Goal: Check status: Check status

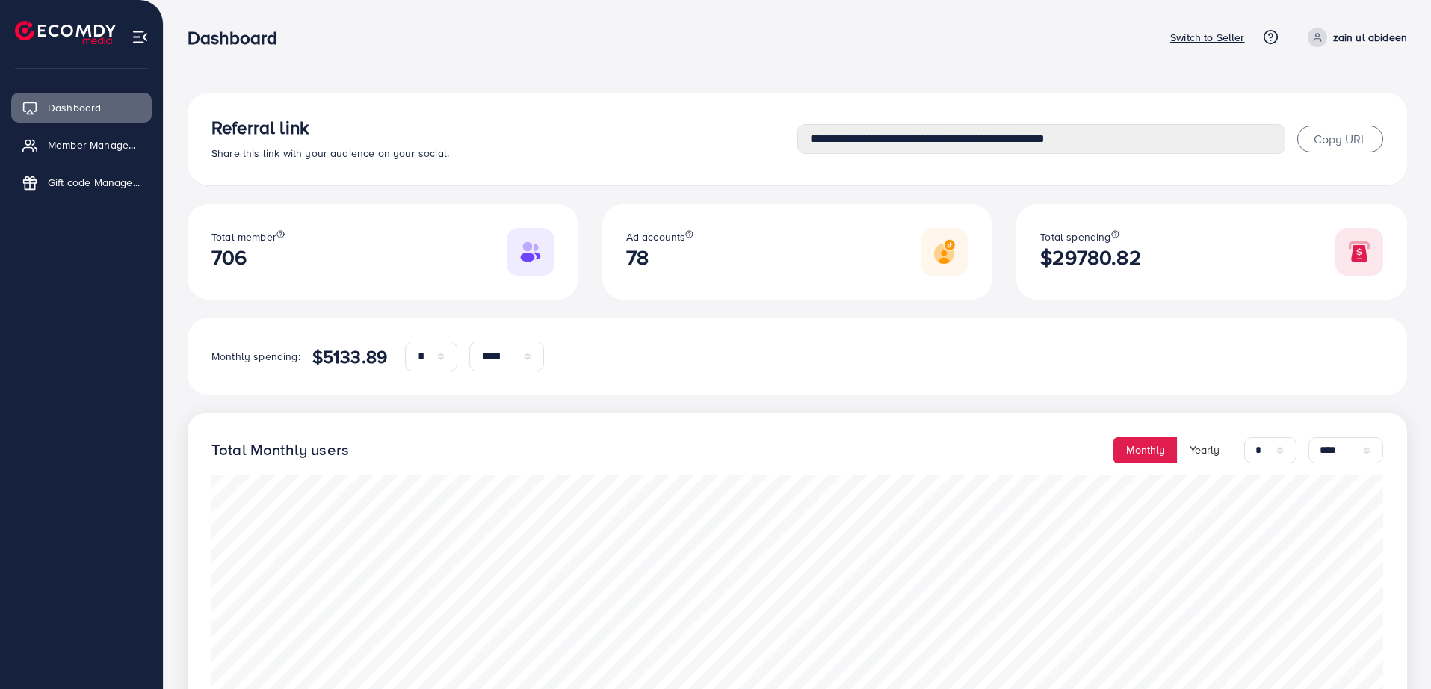
select select "*"
select select "****"
select select "*"
select select "****"
drag, startPoint x: 1187, startPoint y: 59, endPoint x: 1188, endPoint y: 43, distance: 15.8
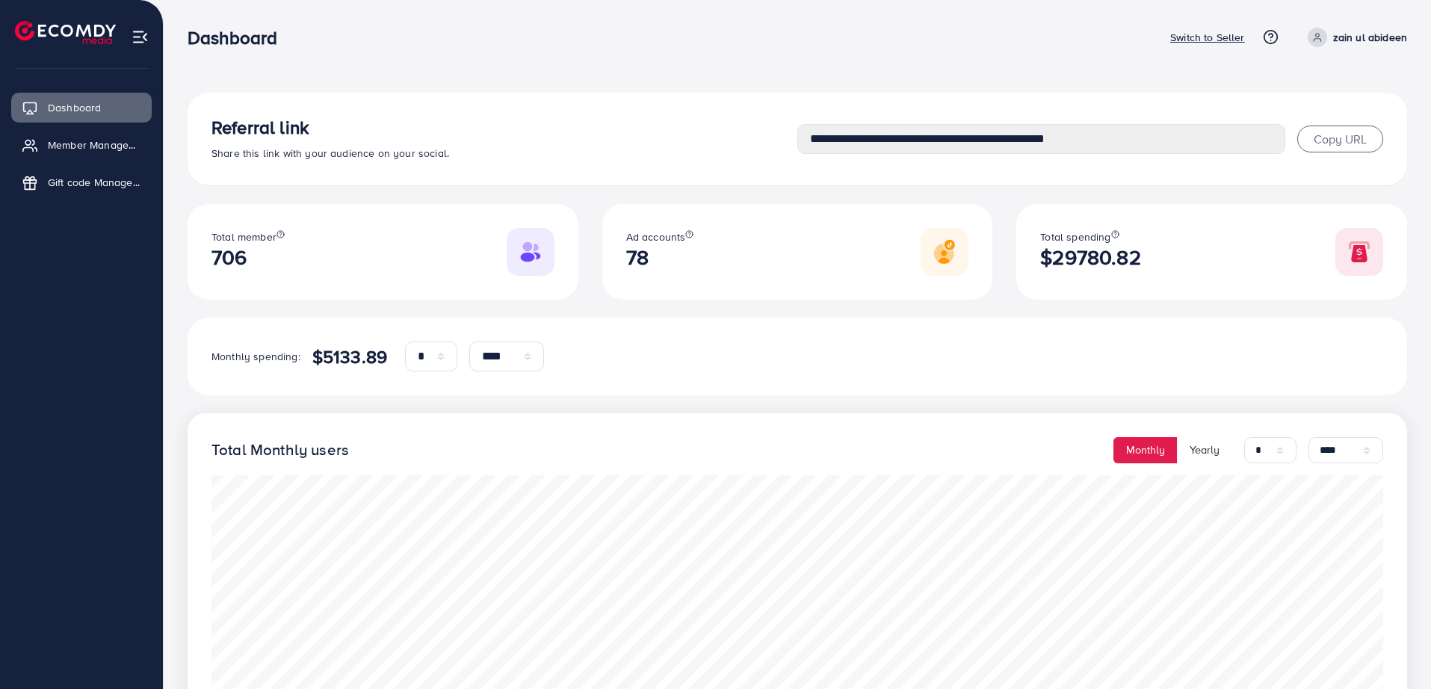
click at [1187, 60] on nav "Dashboard Switch to Seller Help Center Contact Support Plans and Pricing Term a…" at bounding box center [798, 36] width 1220 height 53
click at [1189, 43] on p "Switch to Seller" at bounding box center [1207, 37] width 75 height 18
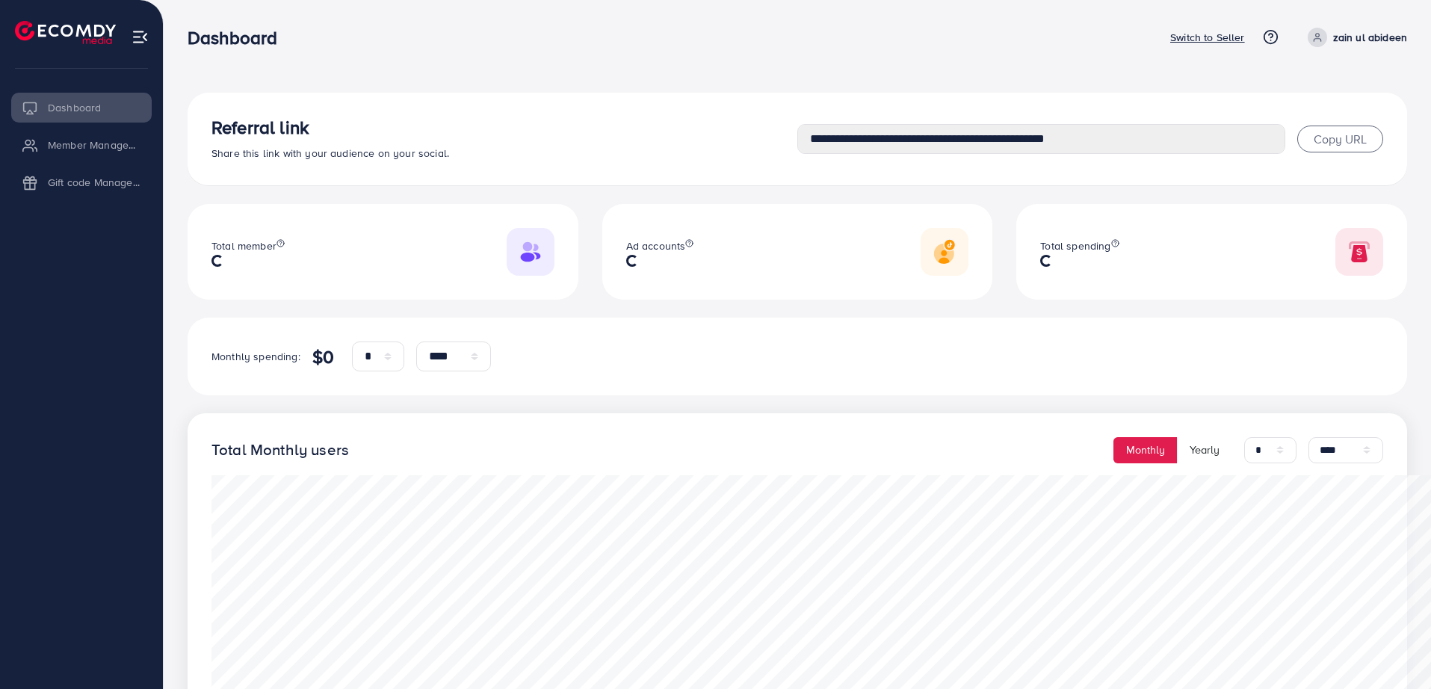
select select "*"
select select "****"
select select "*"
select select "****"
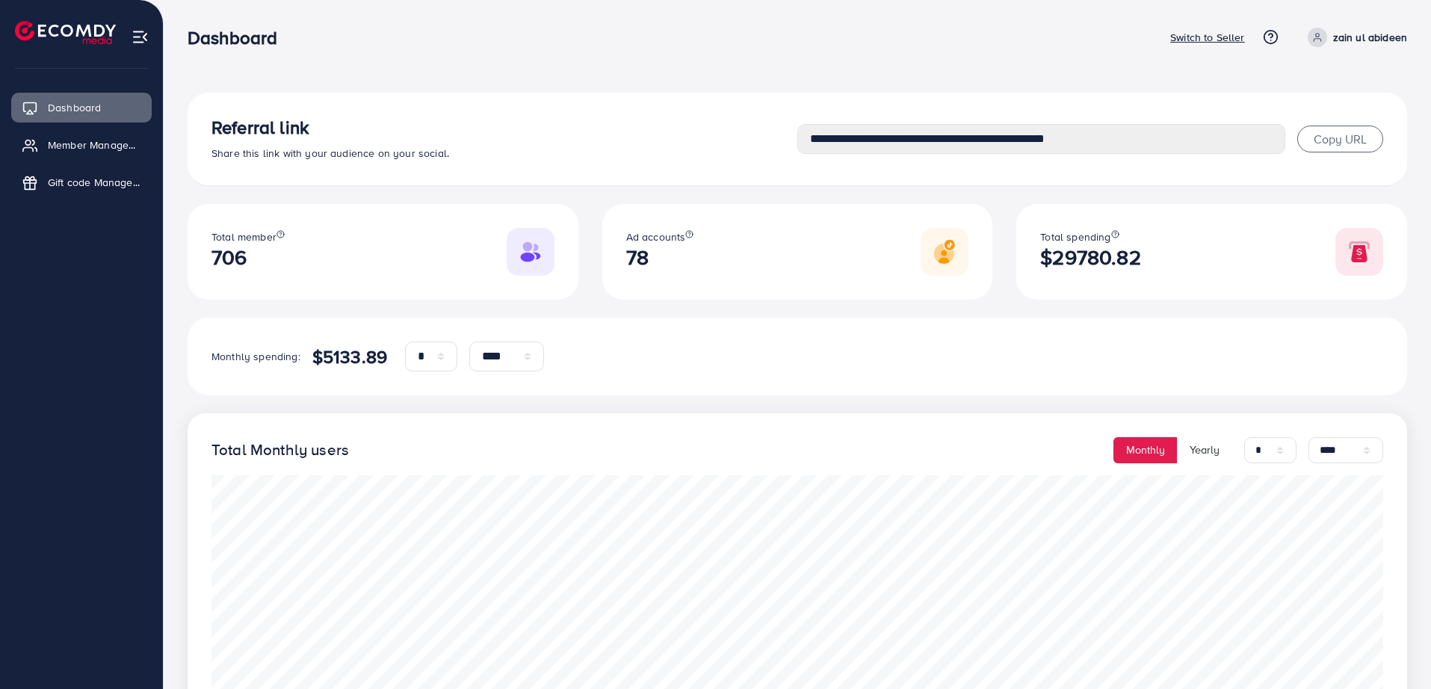
click at [1193, 38] on p "Switch to Seller" at bounding box center [1207, 37] width 75 height 18
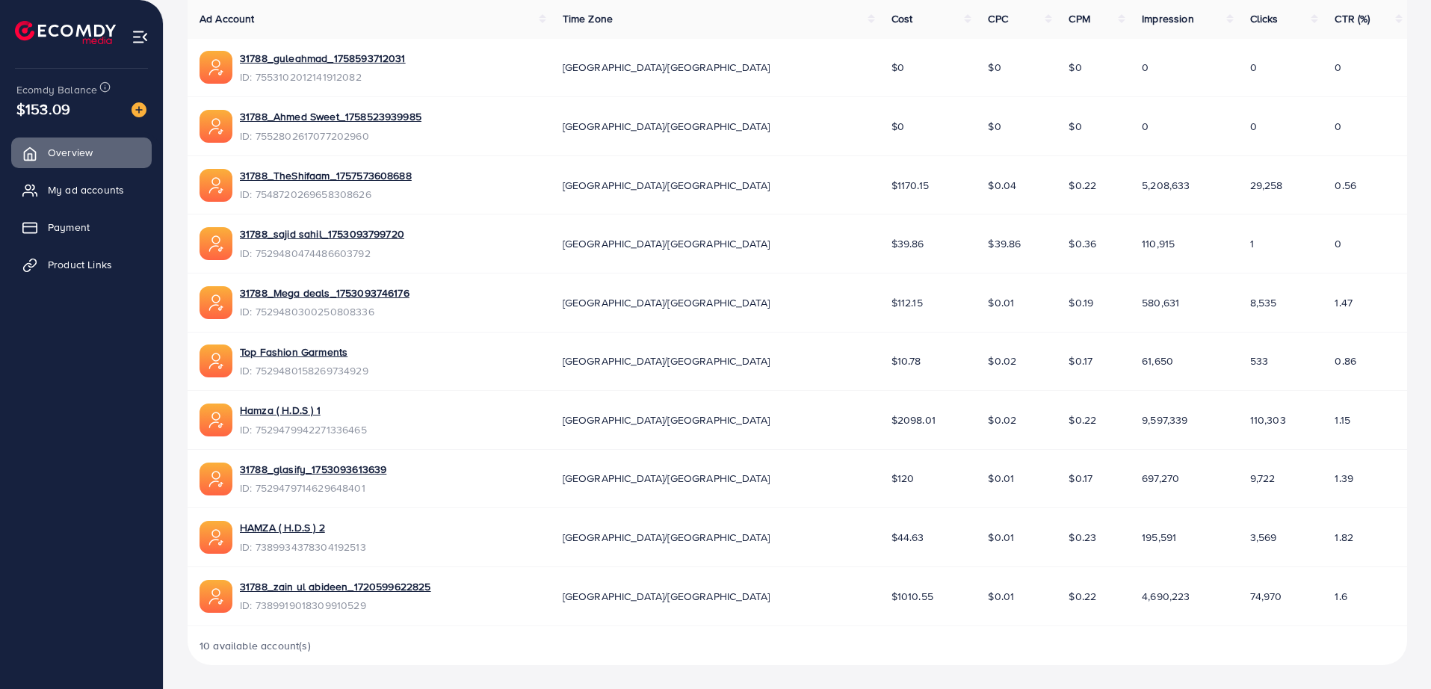
scroll to position [19, 0]
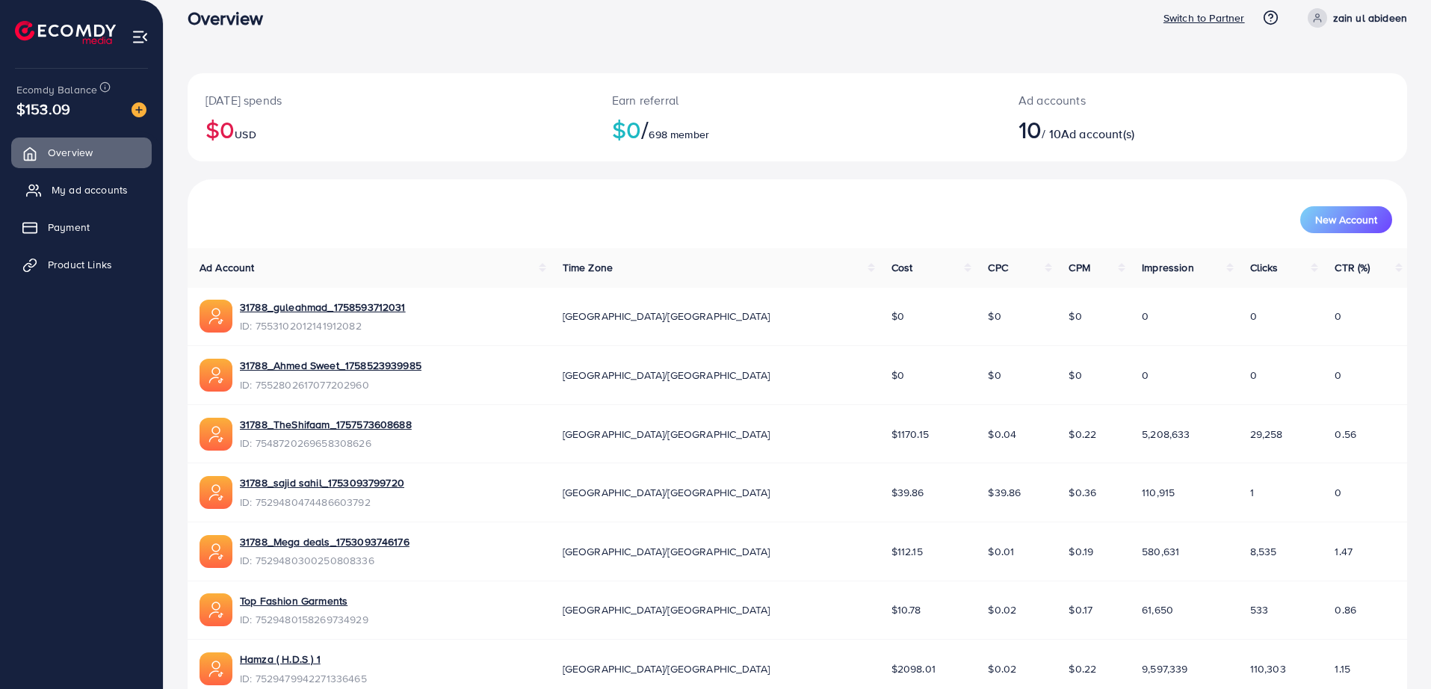
click at [106, 188] on span "My ad accounts" at bounding box center [90, 189] width 76 height 15
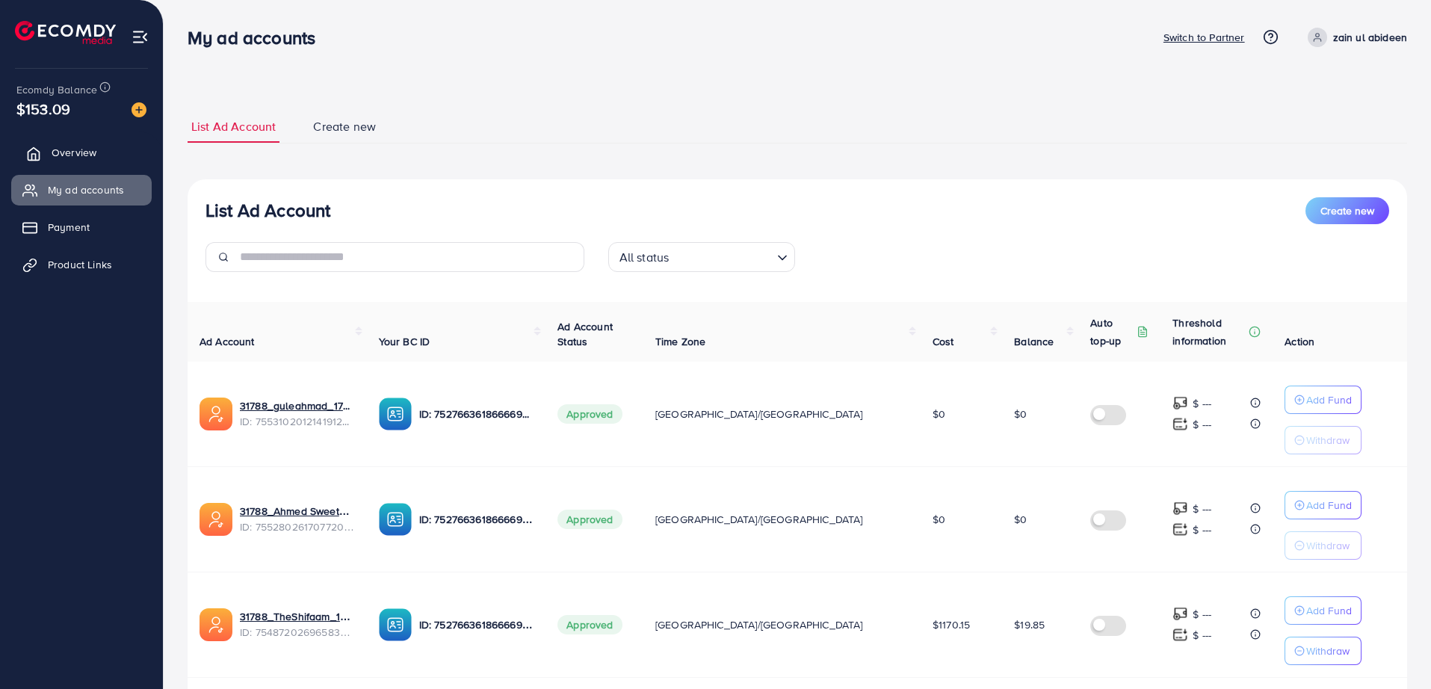
click at [113, 145] on link "Overview" at bounding box center [81, 152] width 140 height 30
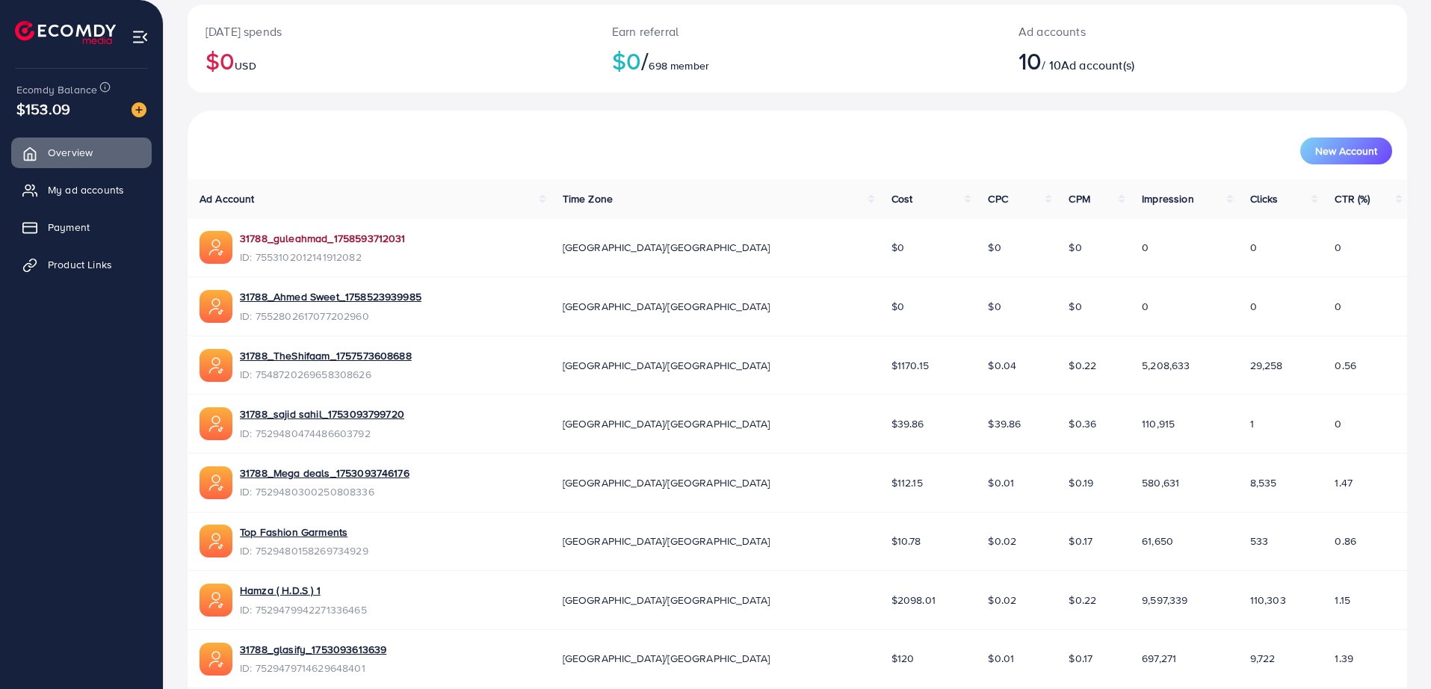
scroll to position [125, 0]
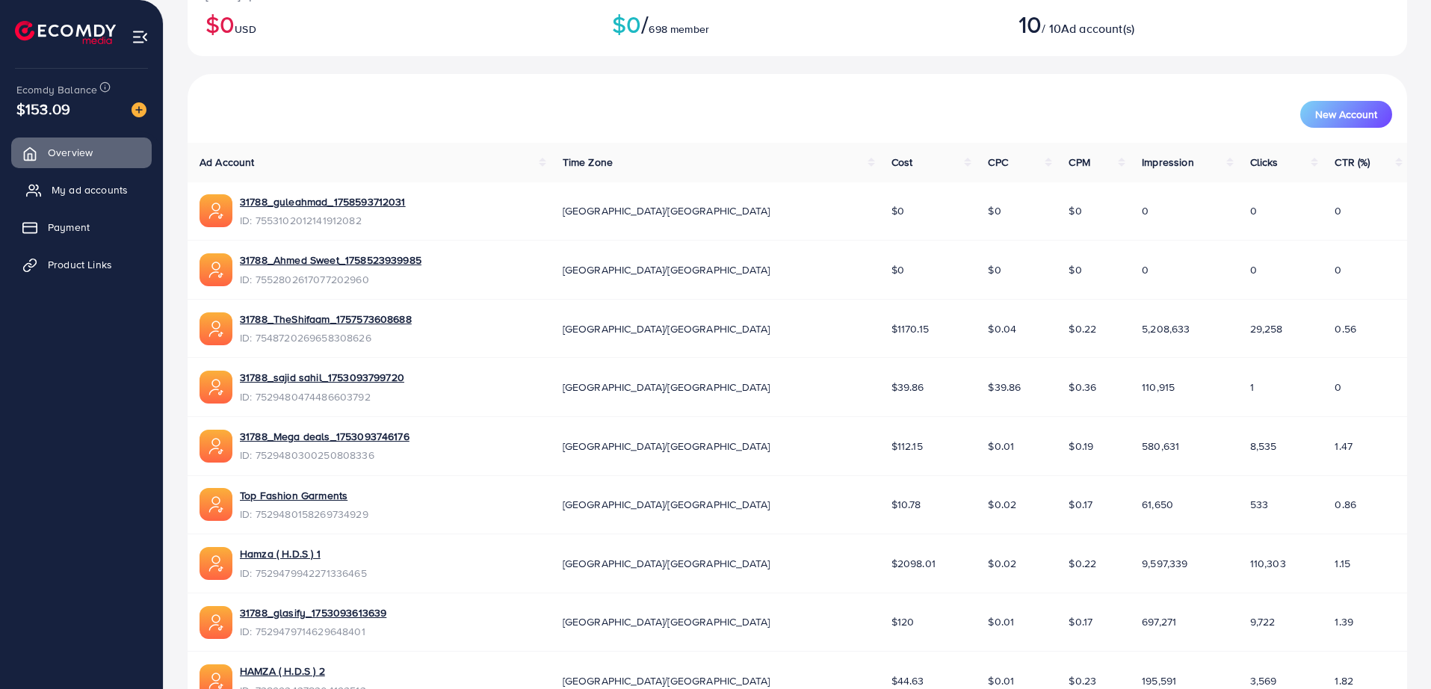
click at [108, 201] on link "My ad accounts" at bounding box center [81, 190] width 140 height 30
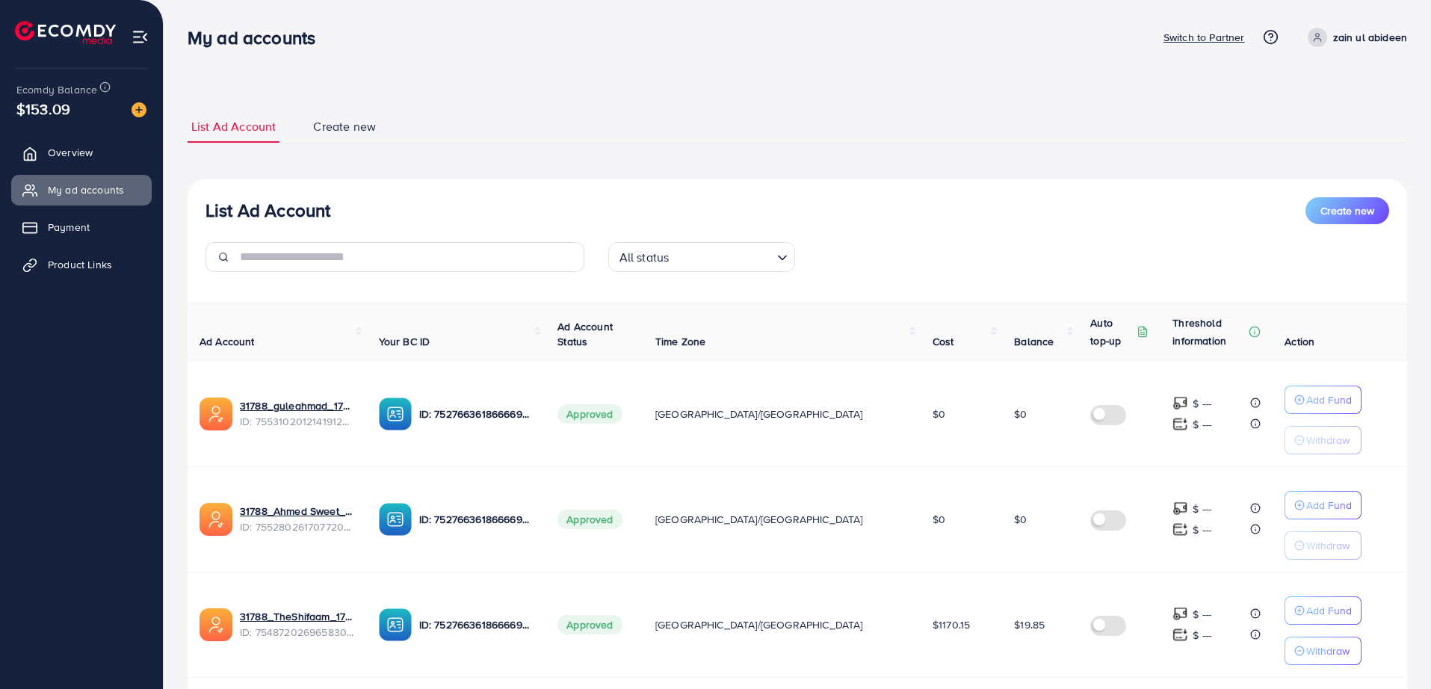
click at [79, 242] on li "Payment" at bounding box center [81, 227] width 163 height 30
click at [84, 236] on link "Payment" at bounding box center [81, 227] width 140 height 30
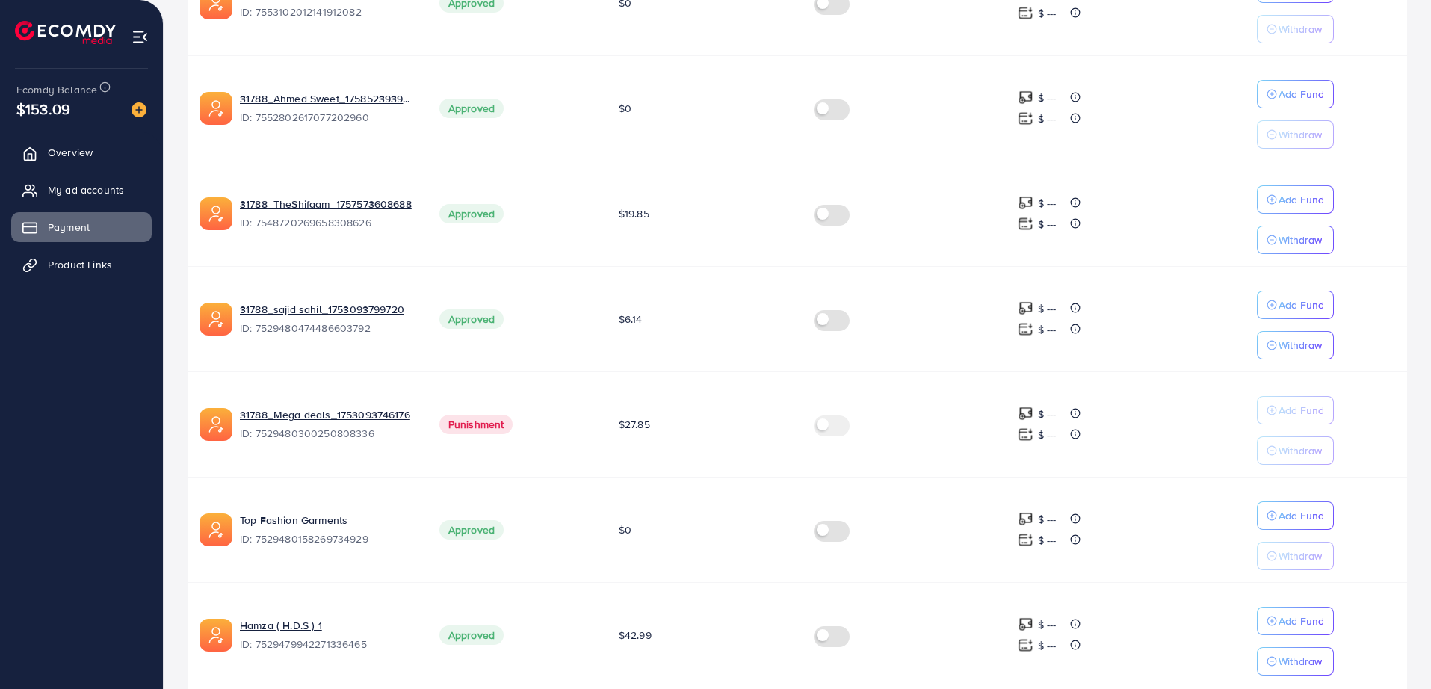
scroll to position [498, 0]
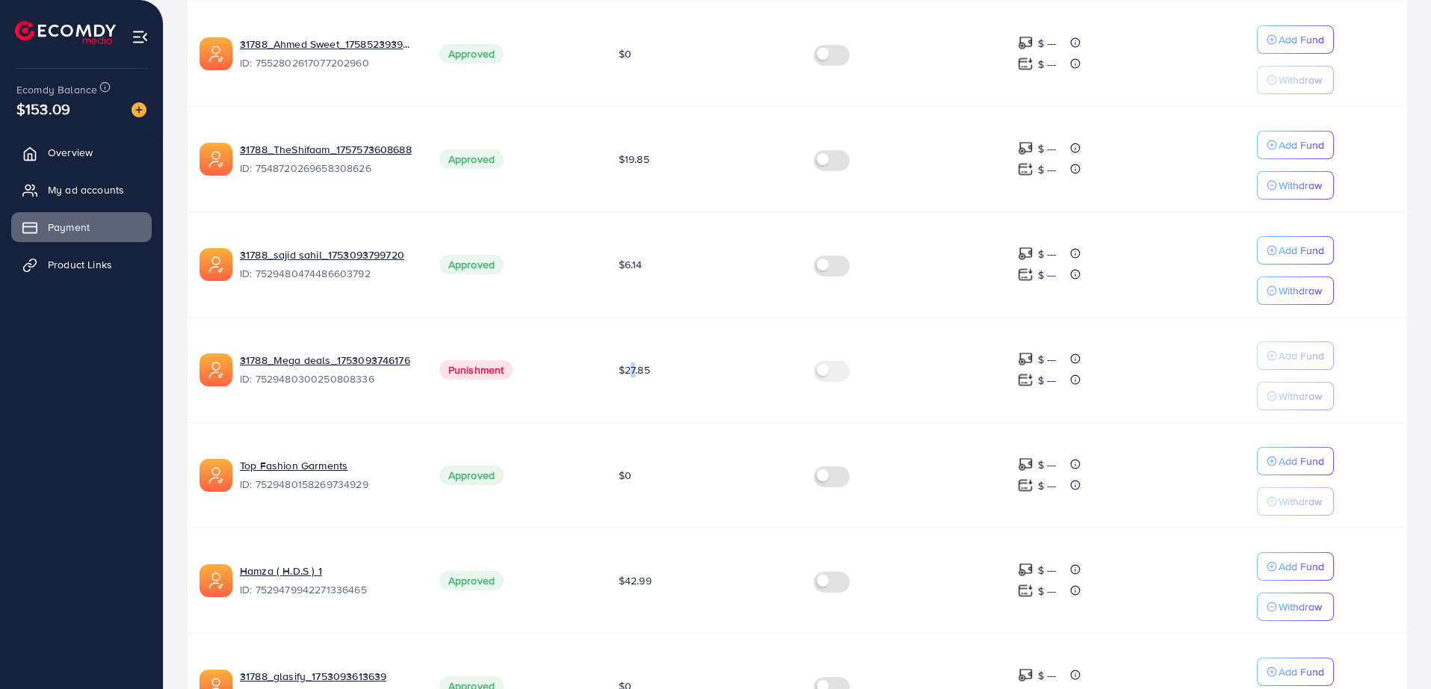
drag, startPoint x: 628, startPoint y: 370, endPoint x: 639, endPoint y: 371, distance: 10.6
click at [637, 371] on span "$27.85" at bounding box center [634, 369] width 31 height 15
click at [640, 371] on span "$27.85" at bounding box center [634, 369] width 31 height 15
drag, startPoint x: 653, startPoint y: 370, endPoint x: 614, endPoint y: 372, distance: 38.9
click at [614, 372] on td "$27.85" at bounding box center [704, 369] width 195 height 105
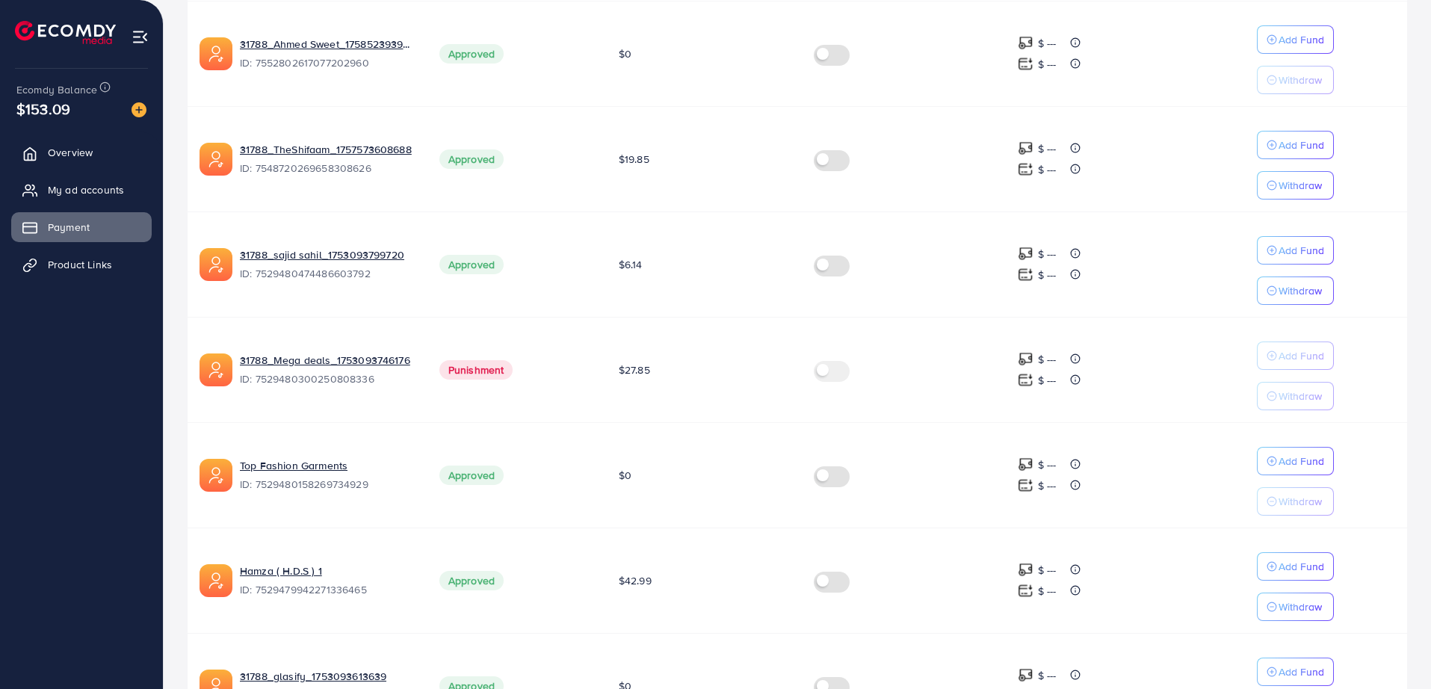
click at [616, 372] on td "$27.85" at bounding box center [704, 369] width 195 height 105
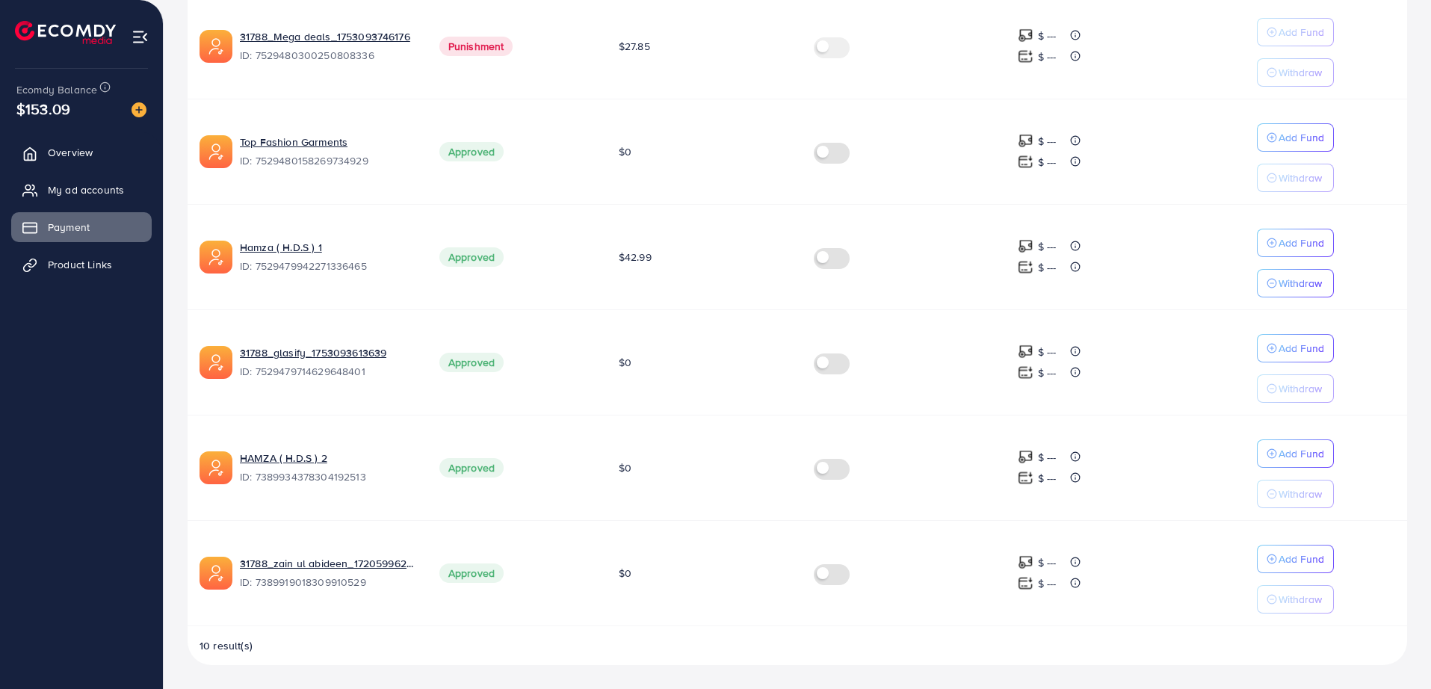
scroll to position [697, 0]
